Goal: Communication & Community: Ask a question

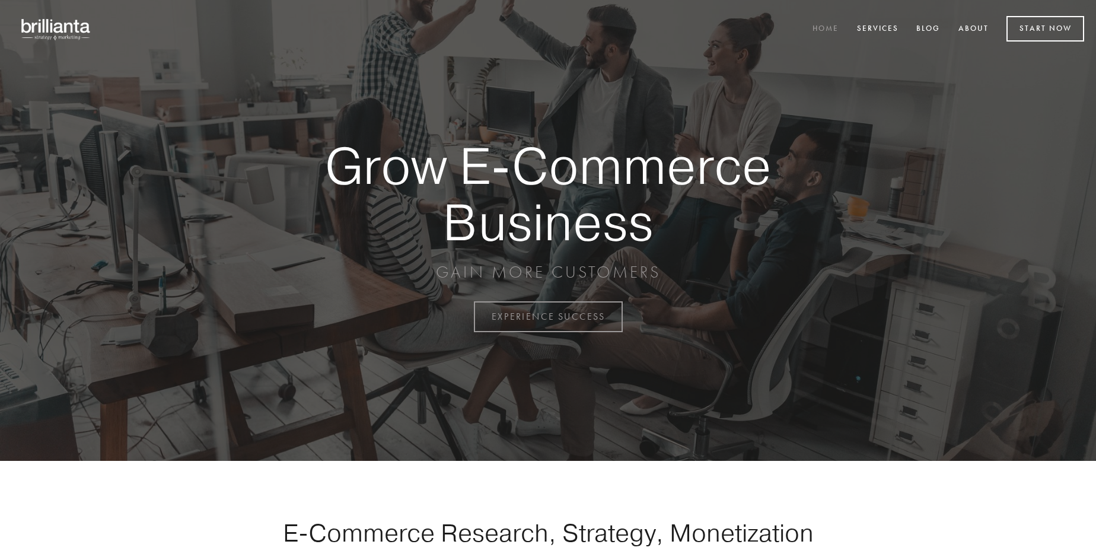
scroll to position [3108, 0]
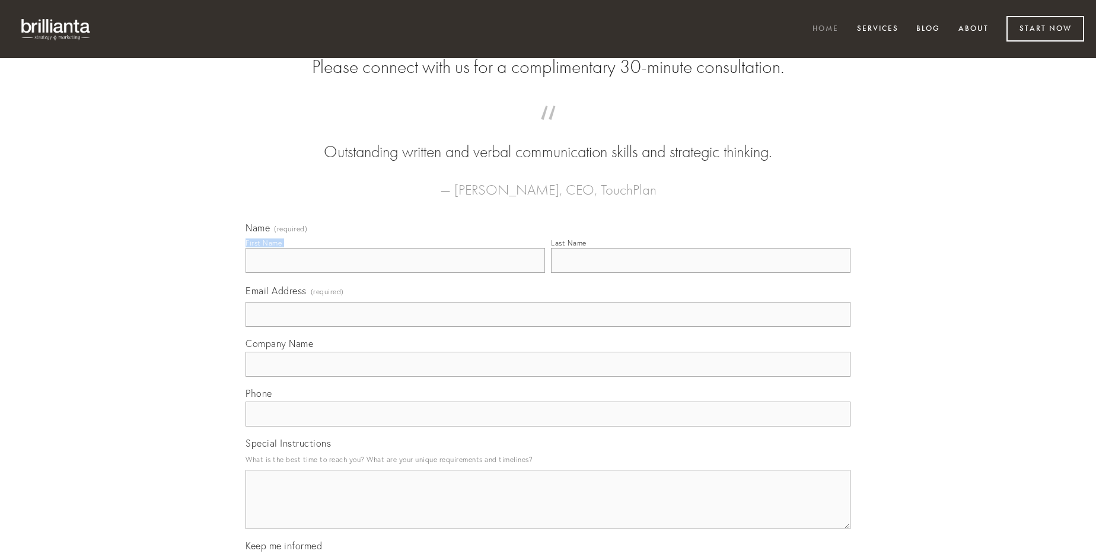
type input "Dr. [PERSON_NAME]"
click at [700, 273] on input "Last Name" at bounding box center [700, 260] width 299 height 25
type input "Dr. [PERSON_NAME]"
click at [548, 327] on input "Email Address (required)" at bounding box center [547, 314] width 605 height 25
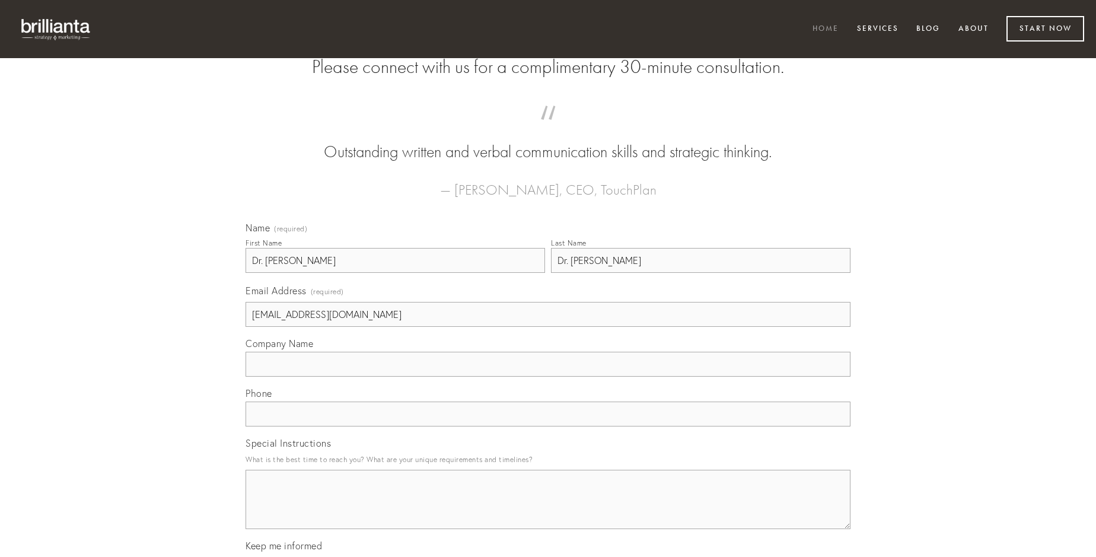
type input "[EMAIL_ADDRESS][DOMAIN_NAME]"
click at [548, 376] on input "Company Name" at bounding box center [547, 364] width 605 height 25
type input "accendo"
click at [548, 426] on input "text" at bounding box center [547, 413] width 605 height 25
click at [548, 510] on textarea "Special Instructions" at bounding box center [547, 499] width 605 height 59
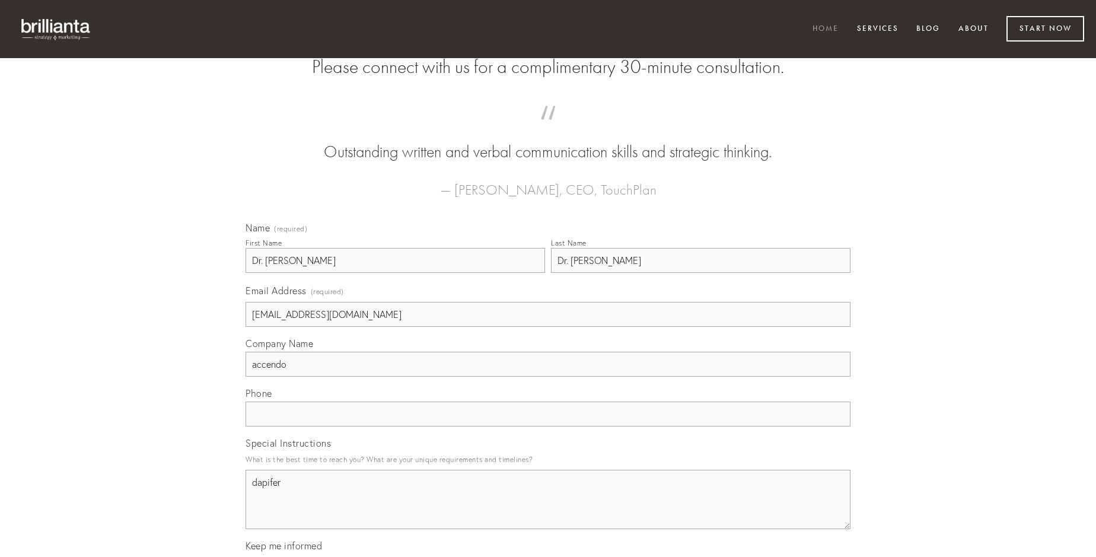
type textarea "dapifer"
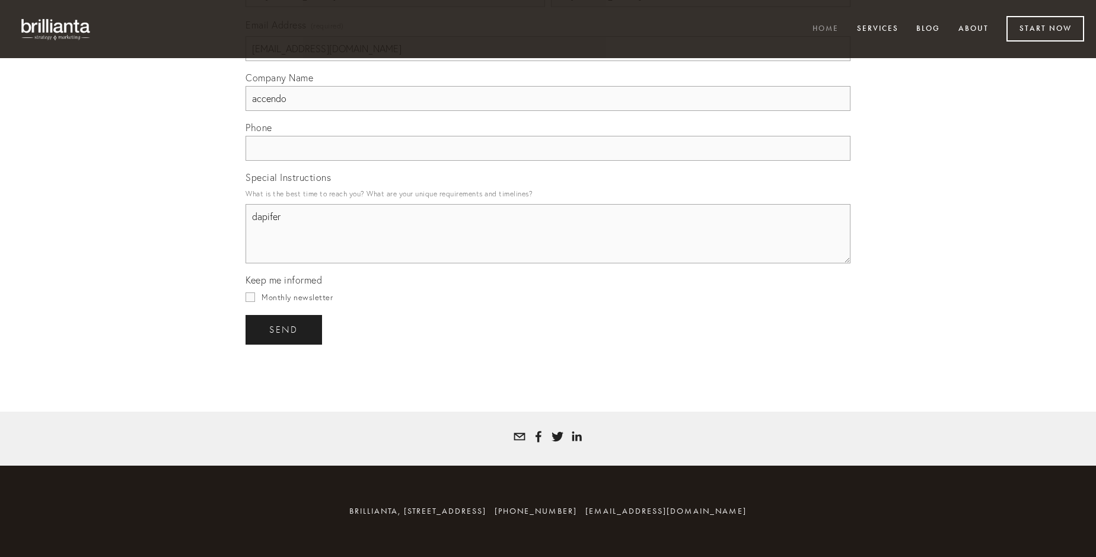
click at [285, 329] on span "send" at bounding box center [283, 329] width 29 height 11
